Goal: Transaction & Acquisition: Purchase product/service

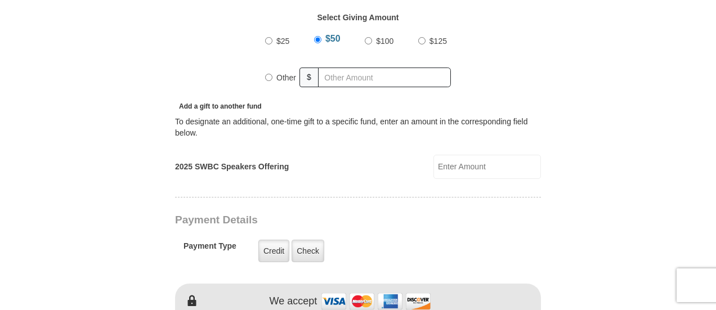
scroll to position [435, 0]
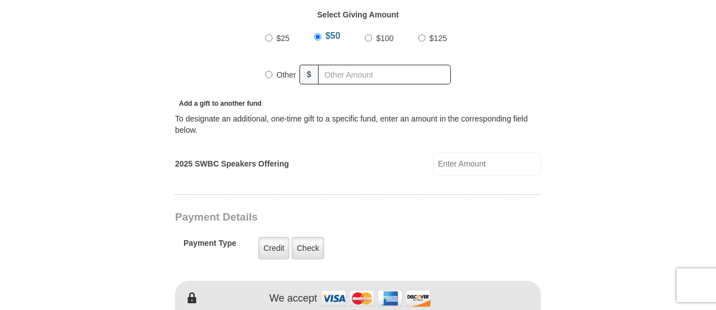
click at [386, 34] on span "$100" at bounding box center [384, 38] width 17 height 9
click at [372, 34] on input "$100" at bounding box center [368, 37] width 7 height 7
radio input "true"
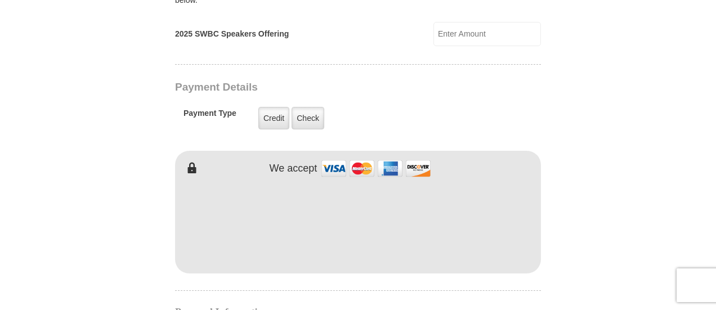
scroll to position [578, 0]
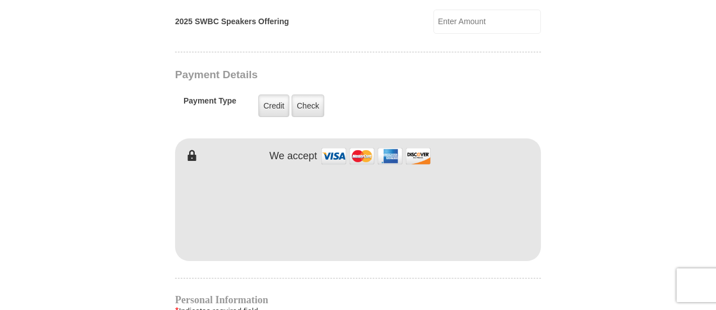
click at [322, 249] on div "2025 Southwest Believers’ Convention When you give, you're helping us accomplis…" at bounding box center [358, 245] width 366 height 1170
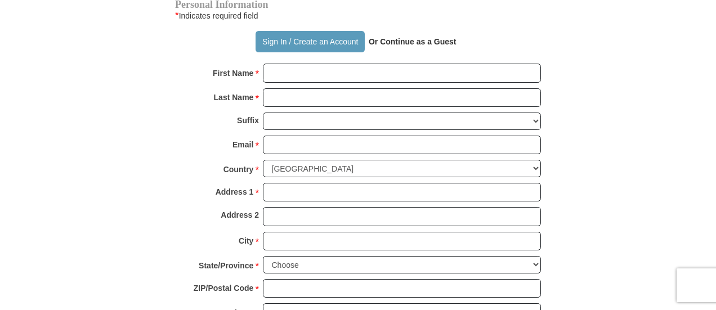
scroll to position [850, 0]
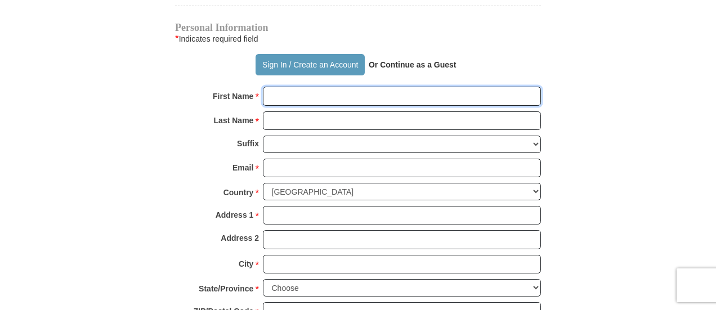
click at [396, 87] on input "First Name *" at bounding box center [402, 96] width 278 height 19
type input "[PERSON_NAME]"
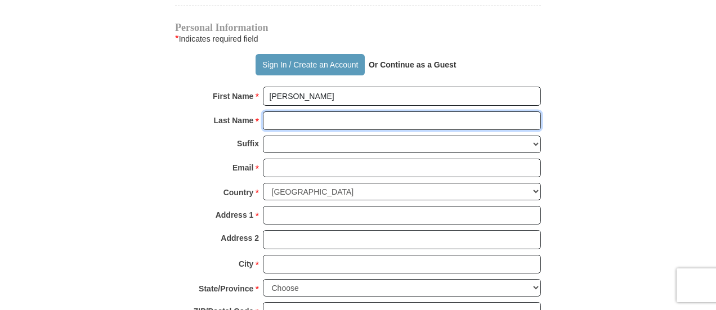
type input "[PERSON_NAME]"
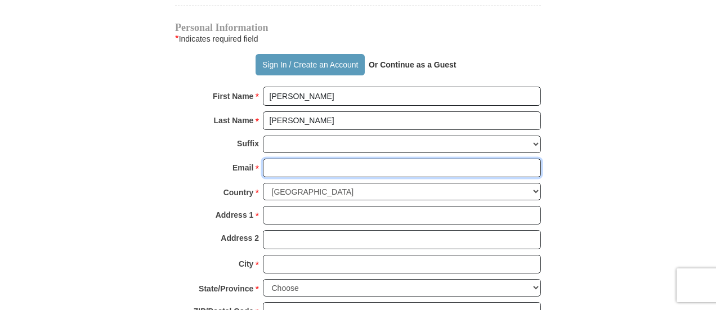
click at [317, 159] on input "Email *" at bounding box center [402, 168] width 278 height 19
type input "[EMAIL_ADDRESS][DOMAIN_NAME]"
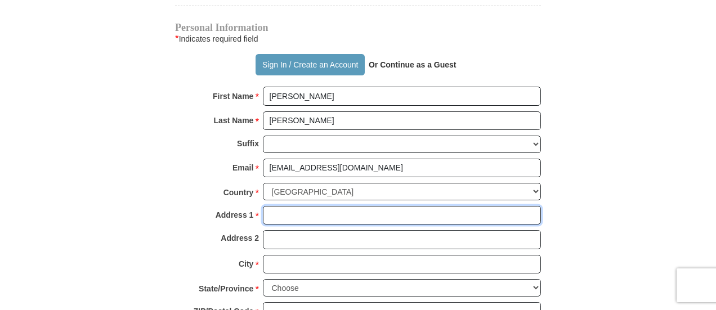
type input "[STREET_ADDRESS]"
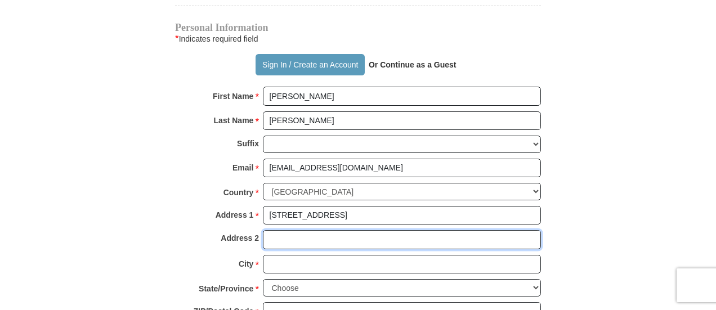
type input "Apt 48"
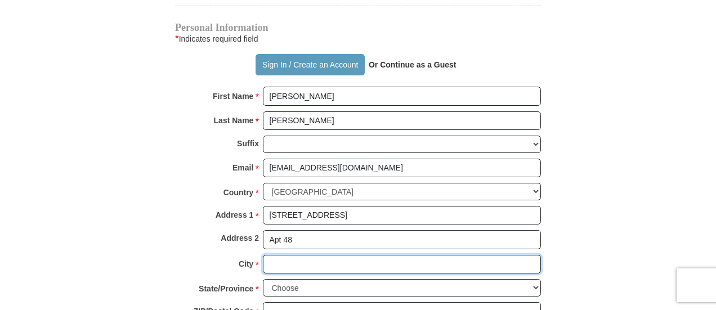
type input "[GEOGRAPHIC_DATA]"
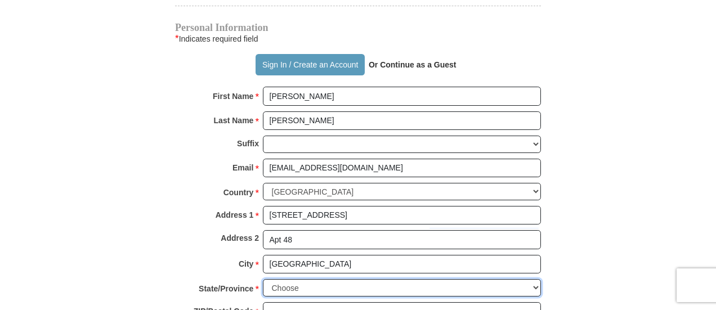
select select "NY"
type input "10458"
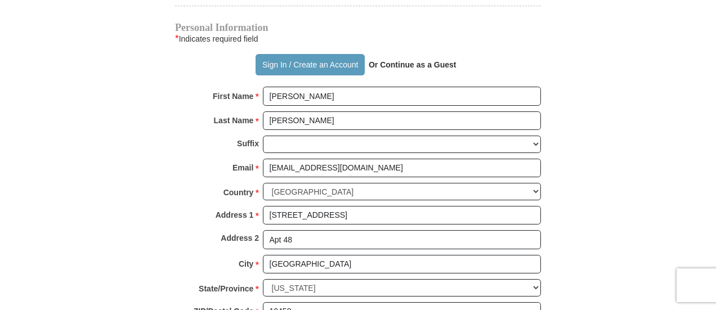
type input "9296341917"
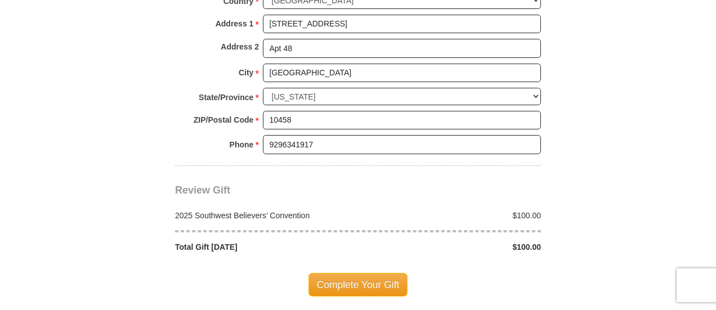
scroll to position [1179, 0]
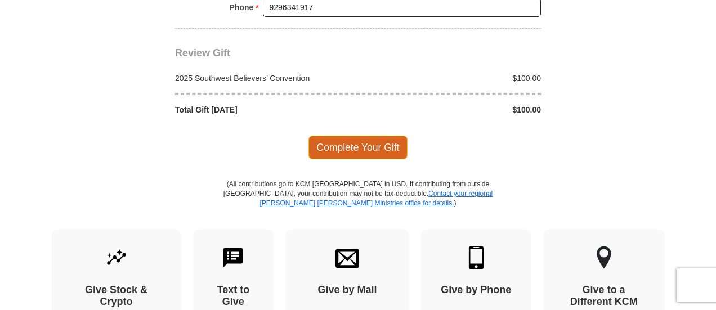
click at [371, 136] on span "Complete Your Gift" at bounding box center [358, 148] width 100 height 24
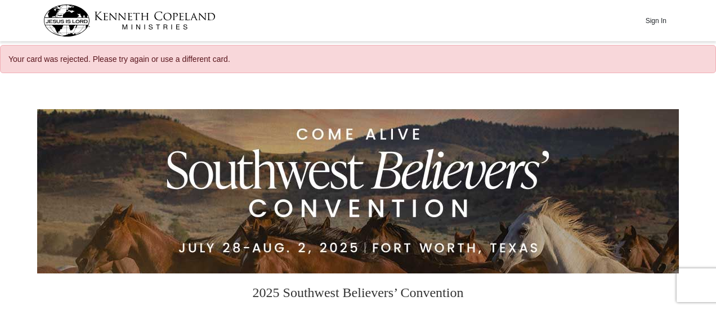
select select "NY"
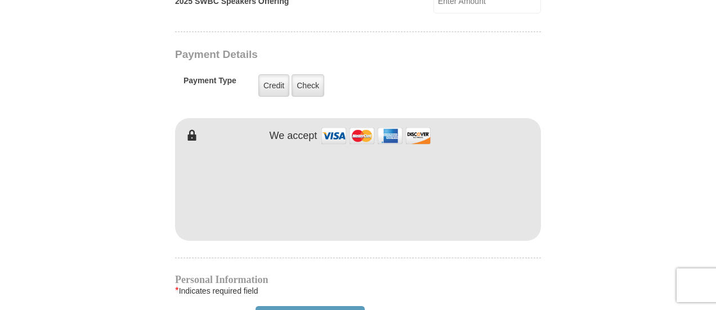
scroll to position [637, 0]
